Goal: Task Accomplishment & Management: Manage account settings

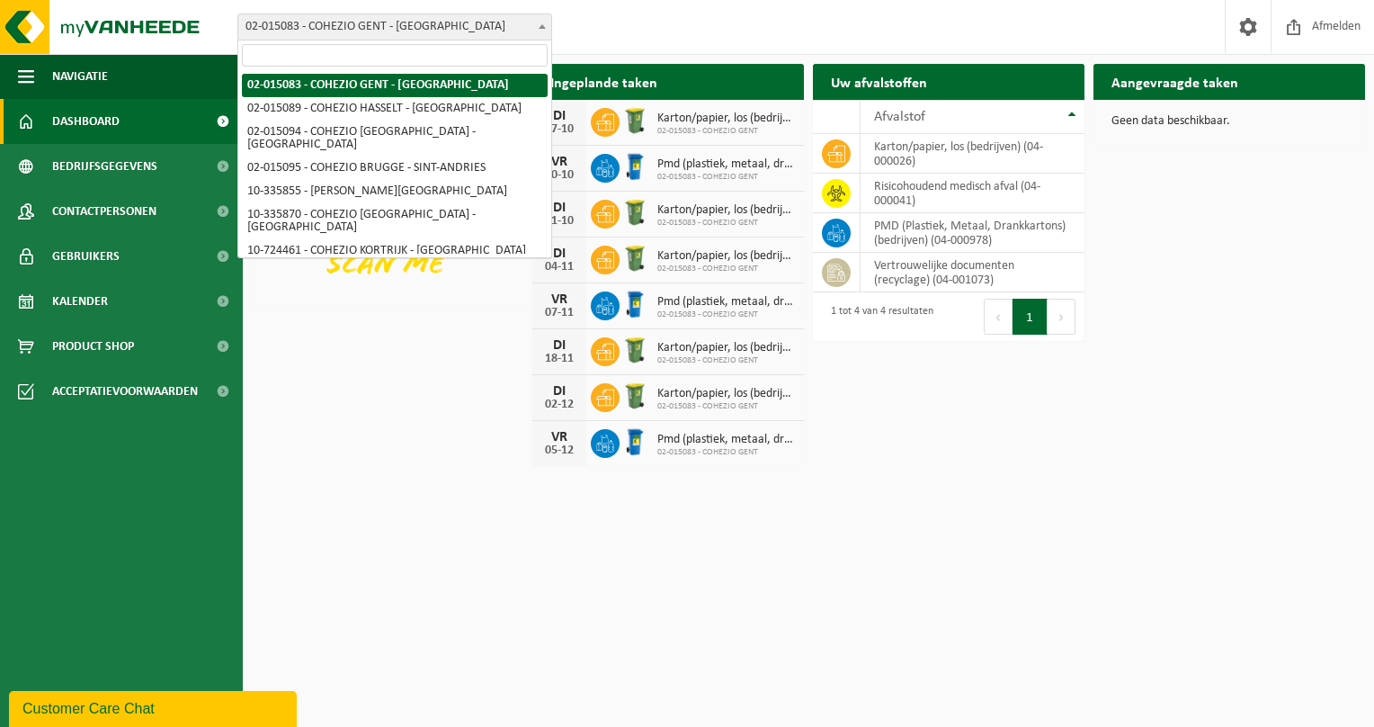
click at [543, 20] on span at bounding box center [542, 25] width 18 height 23
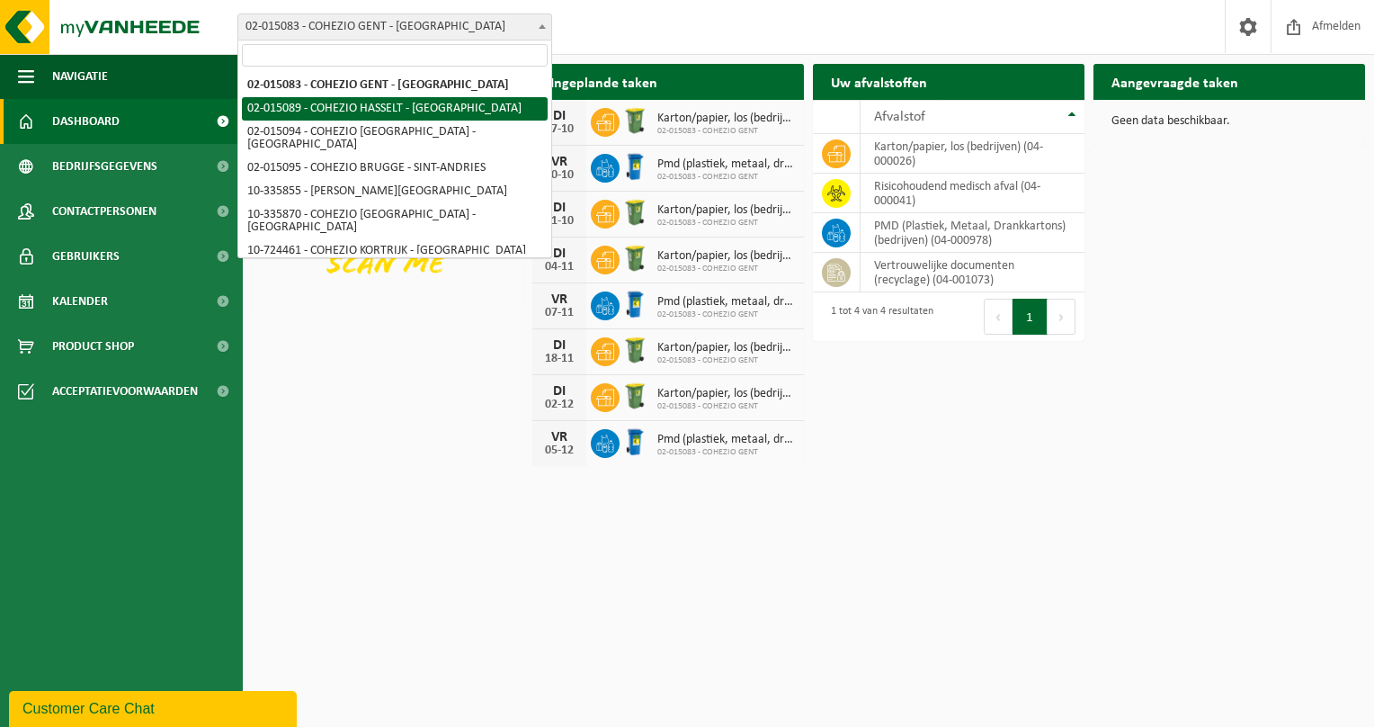
select select "18170"
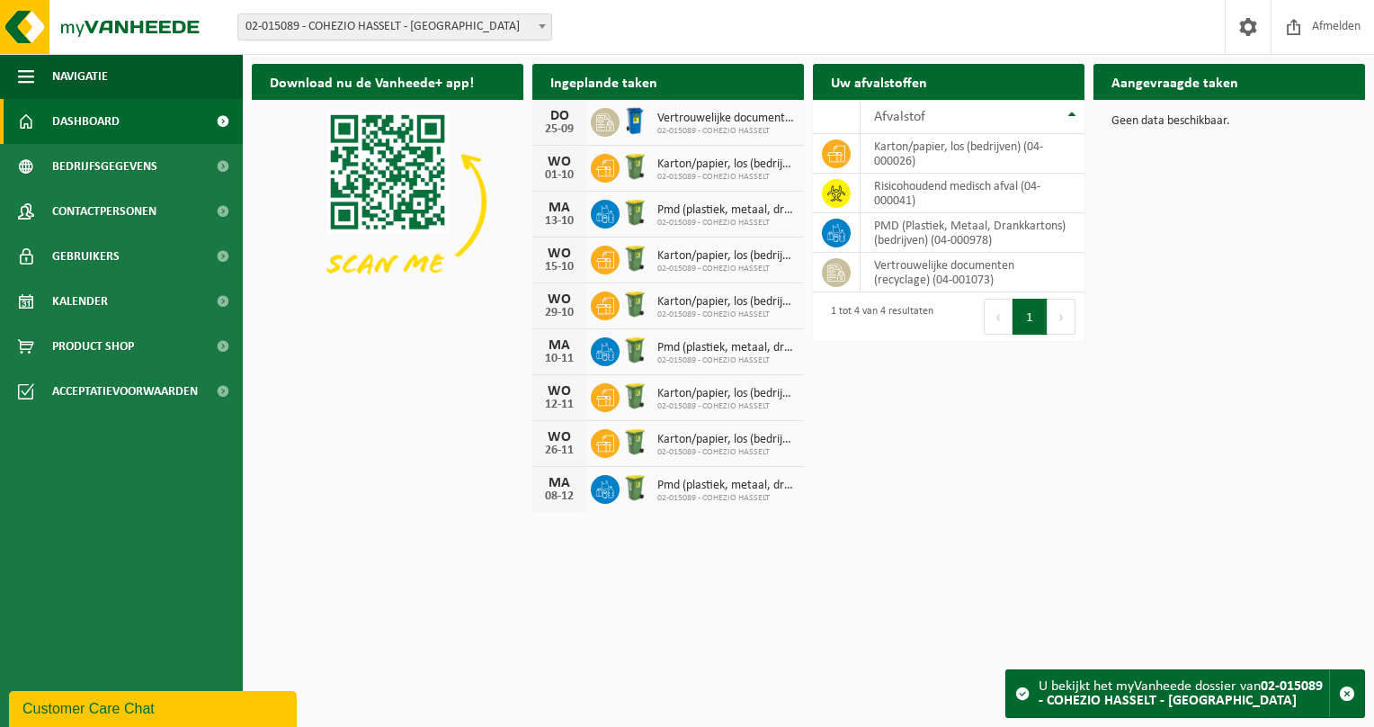
click at [542, 25] on b at bounding box center [542, 26] width 7 height 4
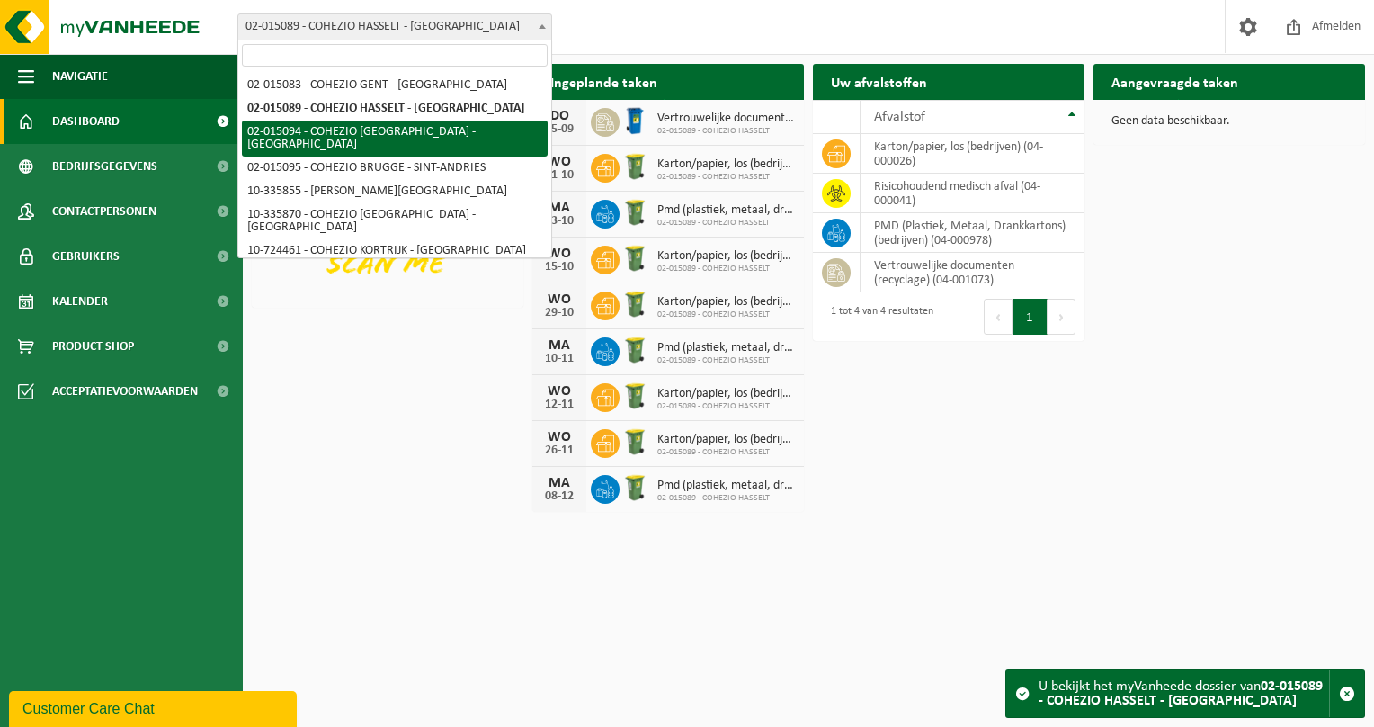
select select "18174"
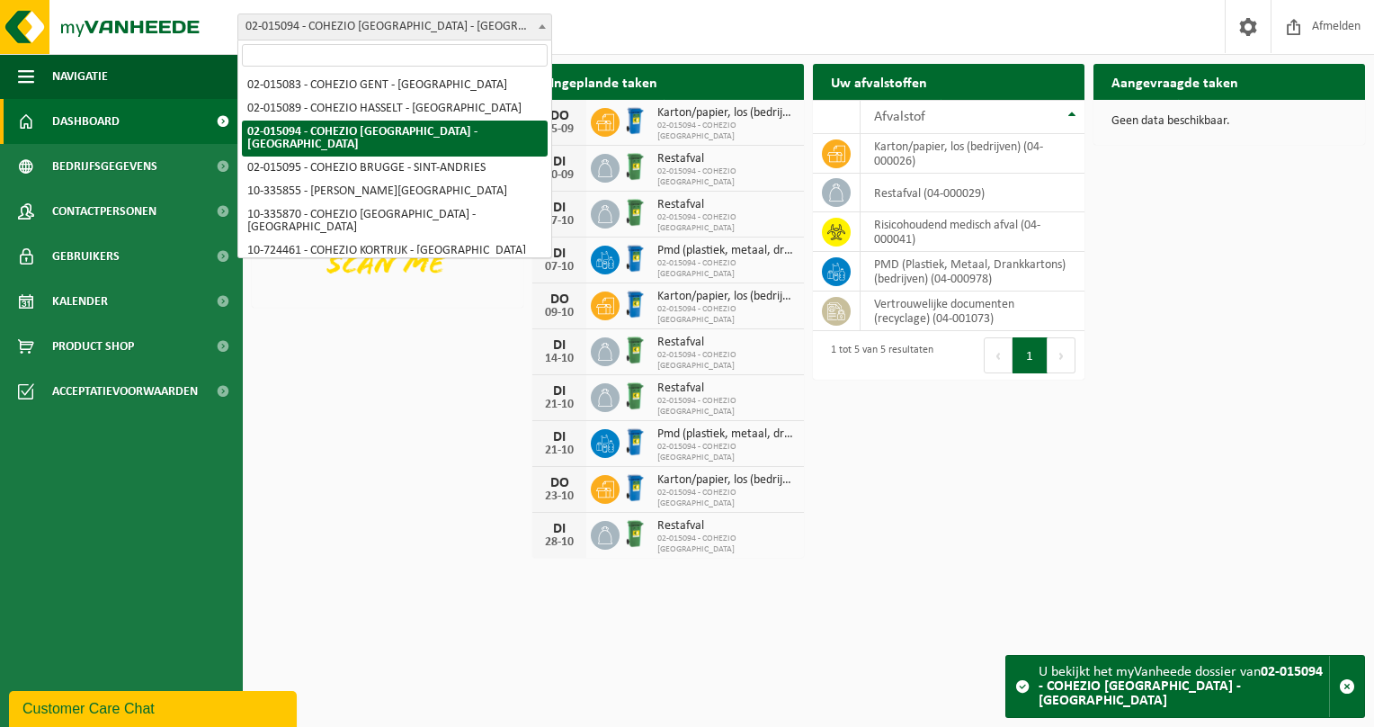
click at [532, 28] on span "02-015094 - COHEZIO [GEOGRAPHIC_DATA] - [GEOGRAPHIC_DATA]" at bounding box center [394, 26] width 313 height 25
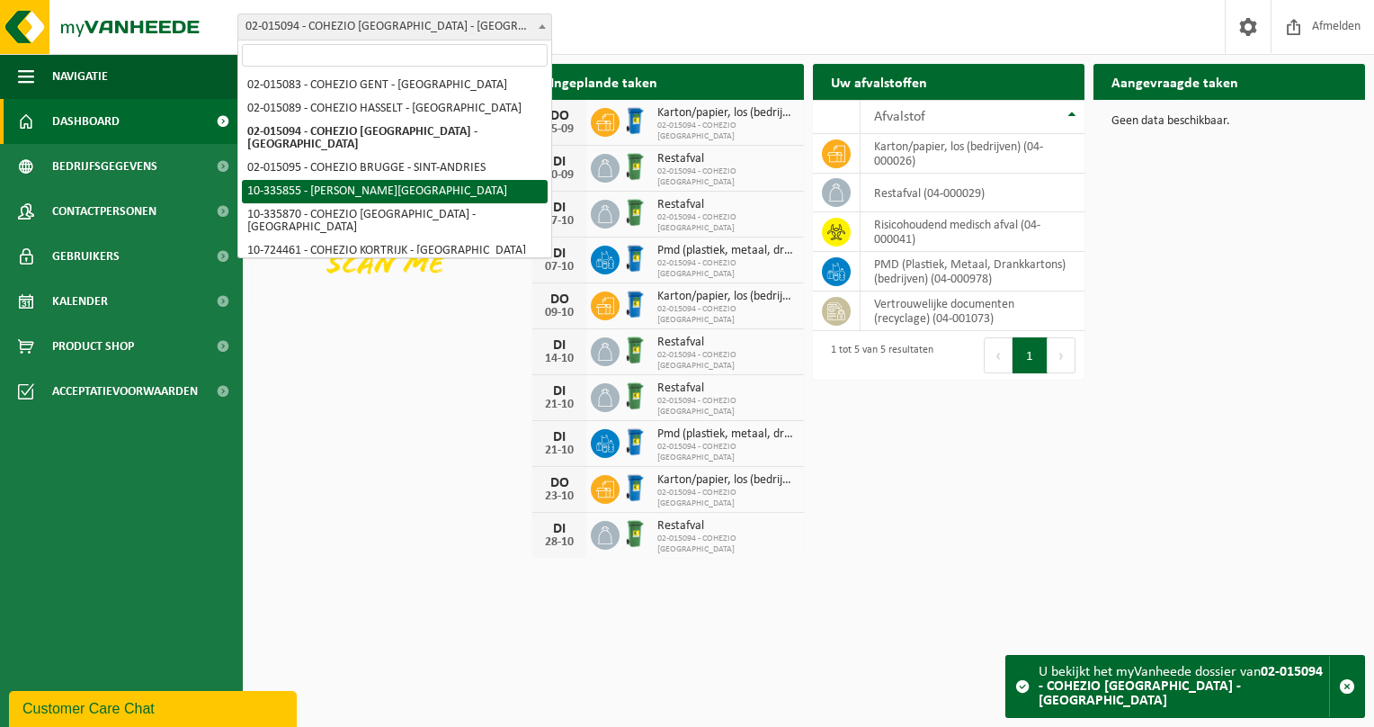
select select "18178"
